Goal: Transaction & Acquisition: Purchase product/service

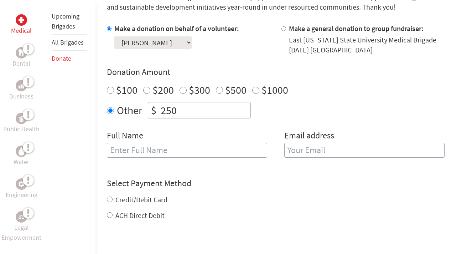
scroll to position [212, 0]
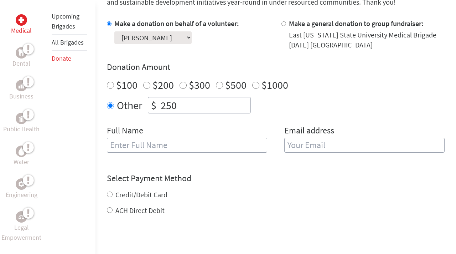
click at [224, 150] on input "text" at bounding box center [187, 145] width 160 height 15
type input "[PERSON_NAME]"
click at [400, 150] on input "email" at bounding box center [365, 145] width 160 height 15
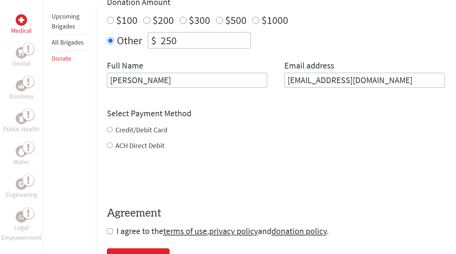
scroll to position [278, 0]
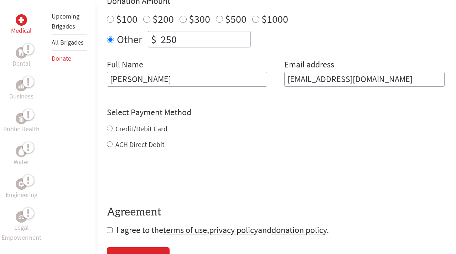
type input "[EMAIL_ADDRESS][DOMAIN_NAME]"
click at [145, 127] on div "Credit/Debit Card ACH Direct Debit" at bounding box center [276, 137] width 338 height 26
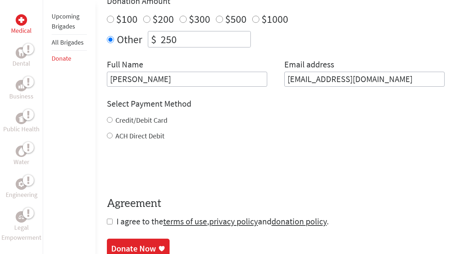
click at [144, 118] on label "Credit/Debit Card" at bounding box center [142, 120] width 52 height 9
click at [113, 118] on input "Credit/Debit Card" at bounding box center [110, 120] width 6 height 6
radio input "true"
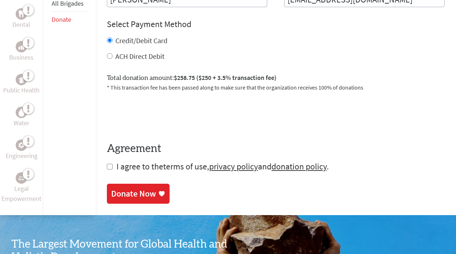
scroll to position [358, 0]
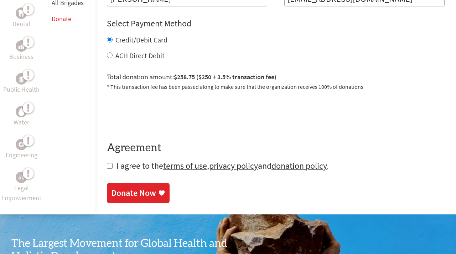
click at [111, 165] on input "checkbox" at bounding box center [110, 166] width 6 height 6
checkbox input "true"
click at [141, 193] on div "Donate Now" at bounding box center [133, 193] width 45 height 11
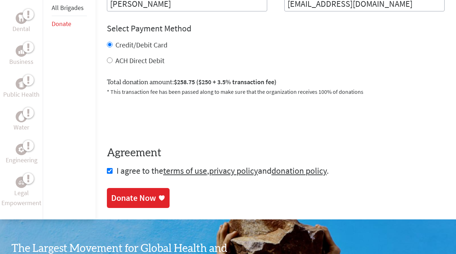
scroll to position [410, 0]
